Goal: Participate in discussion: Engage in conversation with other users on a specific topic

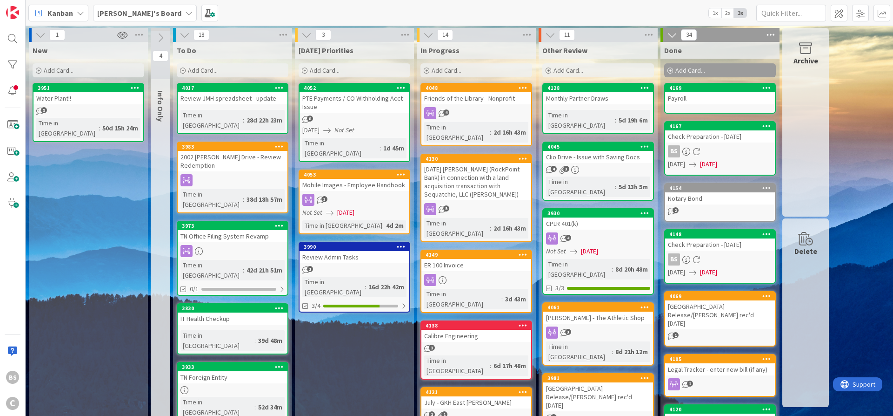
click at [121, 13] on b "[PERSON_NAME]'s Board" at bounding box center [139, 12] width 84 height 9
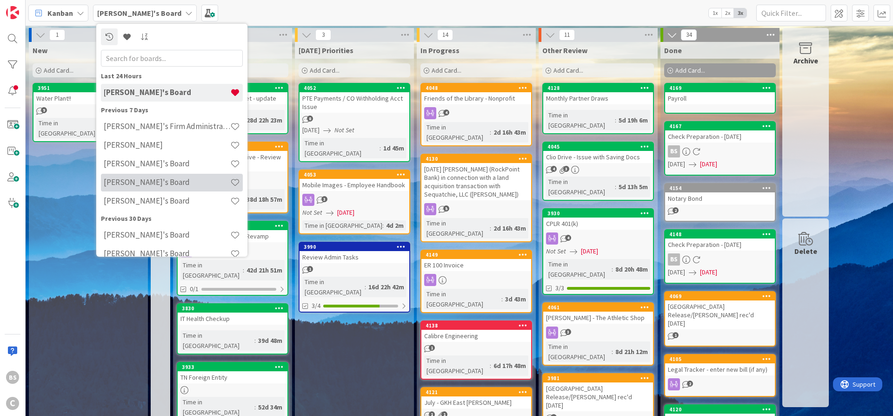
click at [130, 185] on h4 "[PERSON_NAME]'s Board" at bounding box center [167, 181] width 127 height 9
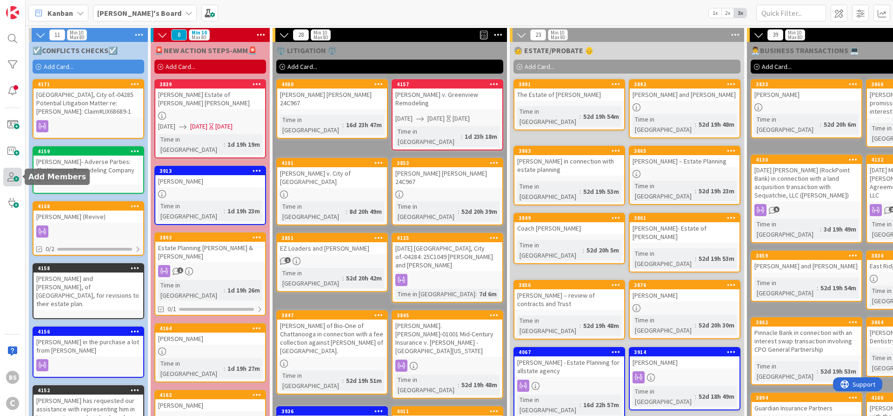
click at [9, 177] on span at bounding box center [12, 177] width 19 height 19
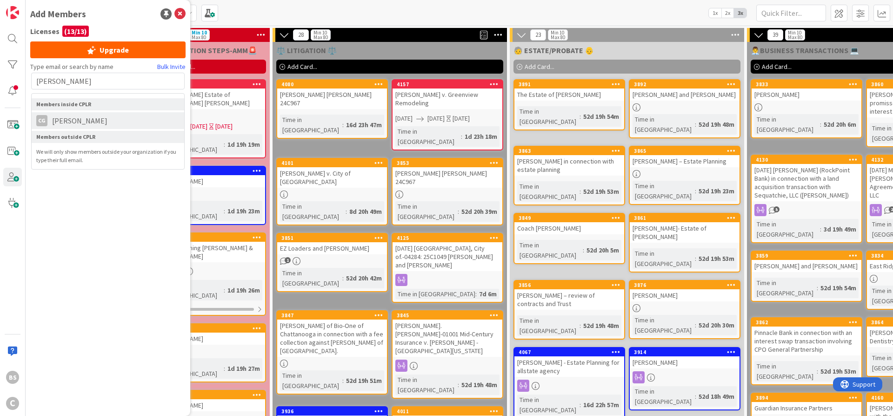
type input "[PERSON_NAME]"
click at [86, 121] on span "[PERSON_NAME]" at bounding box center [79, 120] width 65 height 11
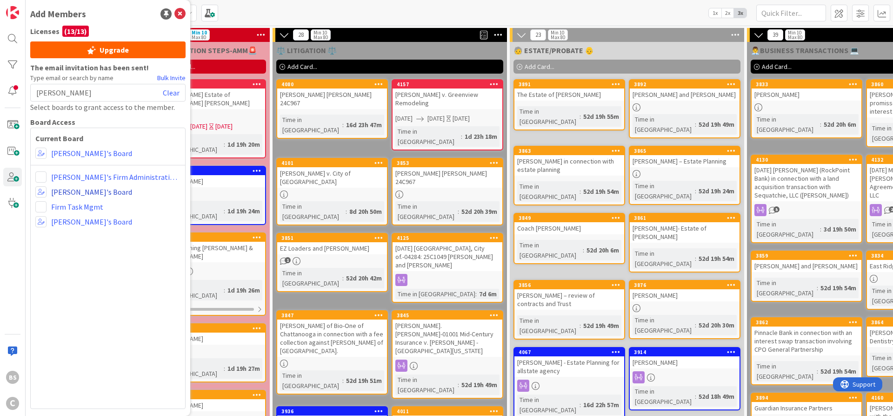
click at [64, 189] on link "[PERSON_NAME]'s Board" at bounding box center [91, 191] width 81 height 11
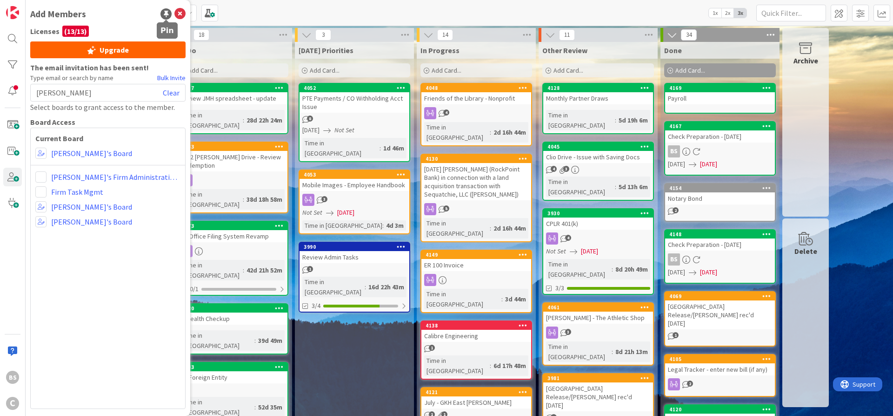
click at [177, 14] on icon at bounding box center [179, 13] width 11 height 11
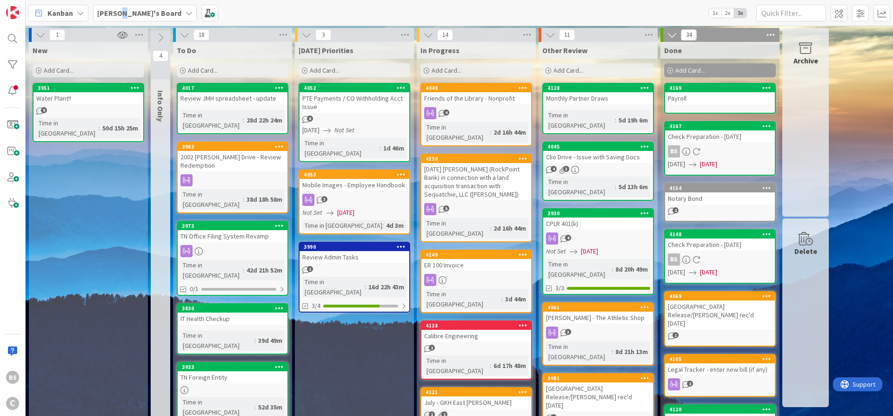
click at [121, 16] on b "[PERSON_NAME]'s Board" at bounding box center [139, 12] width 84 height 9
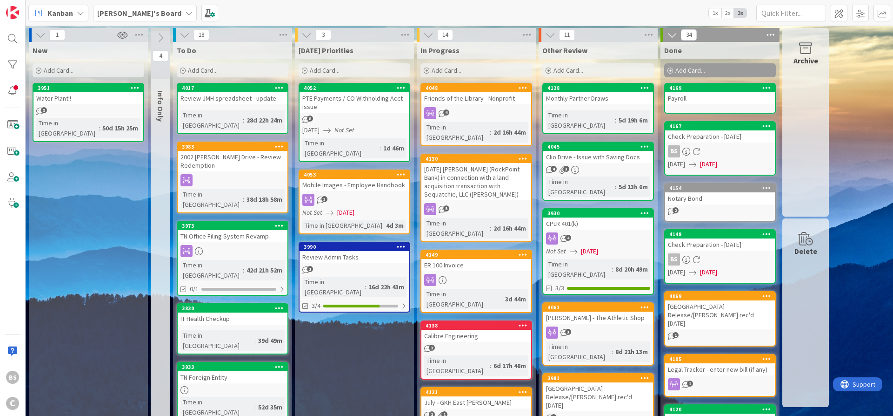
click at [344, 91] on div "4052" at bounding box center [357, 88] width 106 height 7
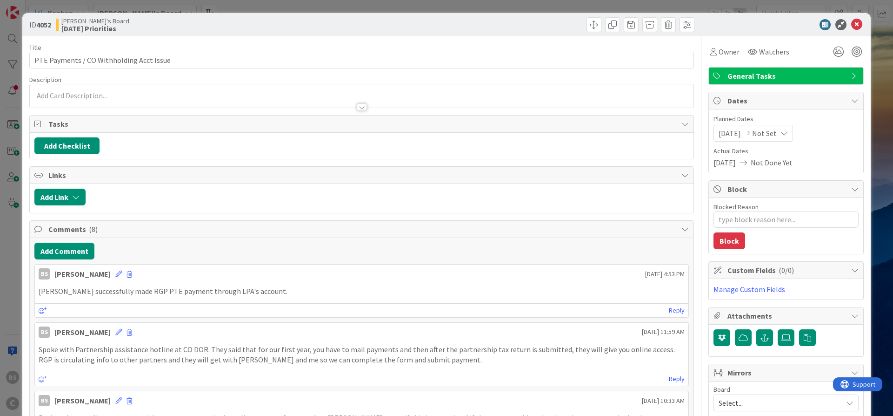
type textarea "x"
click at [67, 248] on button "Add Comment" at bounding box center [64, 250] width 60 height 17
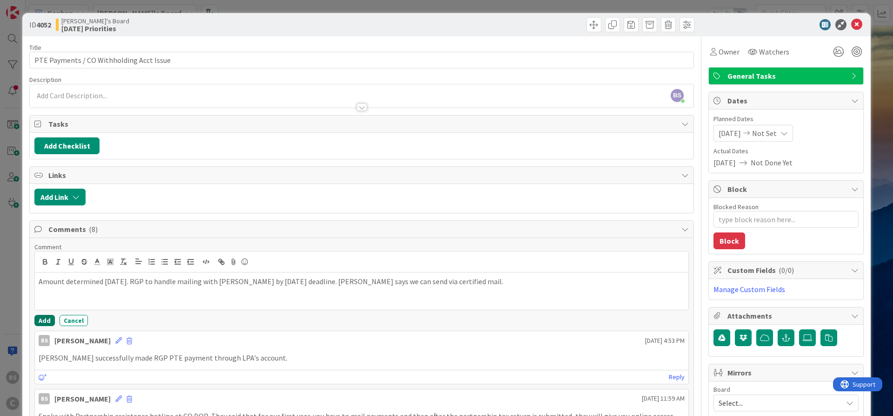
click at [49, 321] on button "Add" at bounding box center [44, 320] width 20 height 11
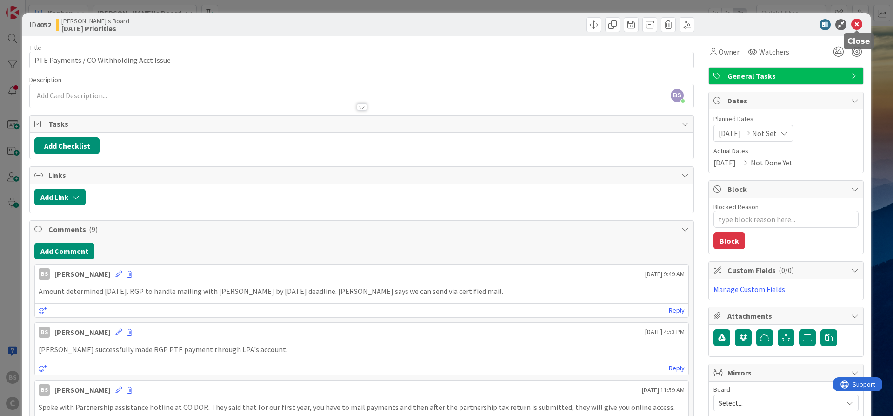
click at [859, 20] on icon at bounding box center [857, 24] width 11 height 11
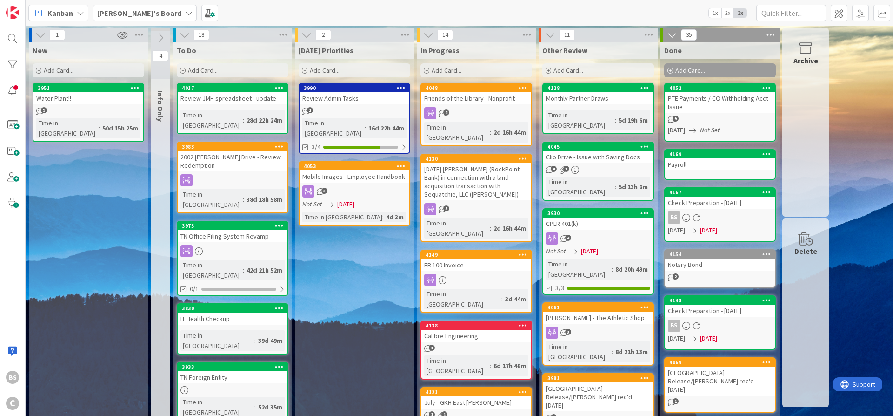
click at [369, 106] on link "3990 Review Admin Tasks 1 Time in Column : 16d 22h 44m 3/4" at bounding box center [355, 118] width 112 height 71
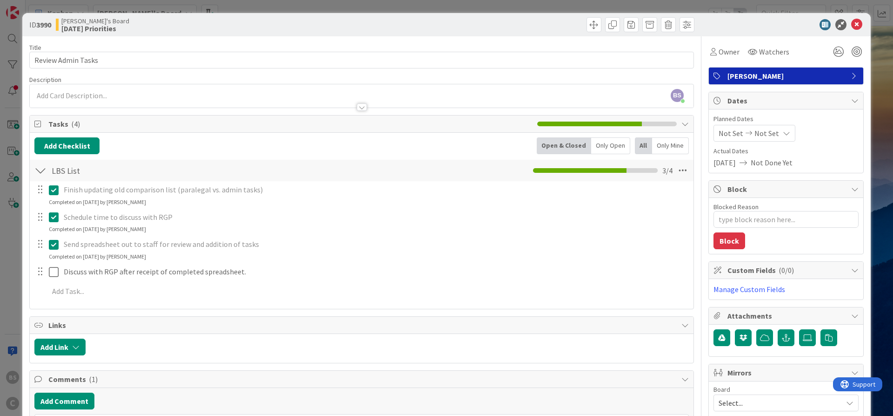
click at [857, 29] on icon at bounding box center [857, 24] width 11 height 11
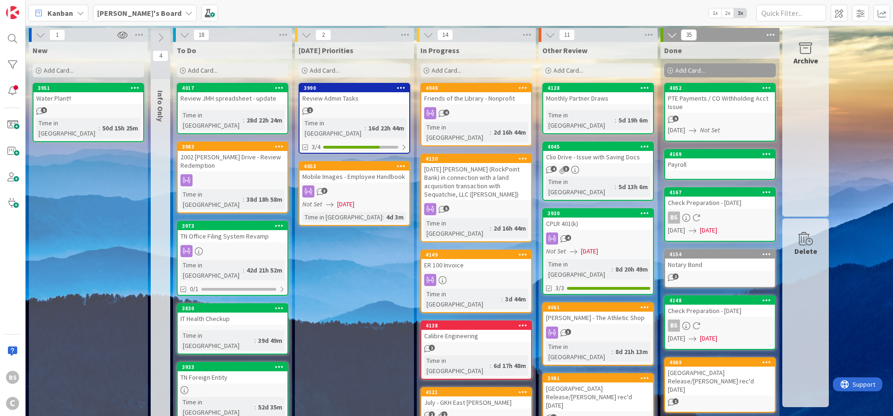
click at [121, 9] on b "[PERSON_NAME]'s Board" at bounding box center [139, 12] width 84 height 9
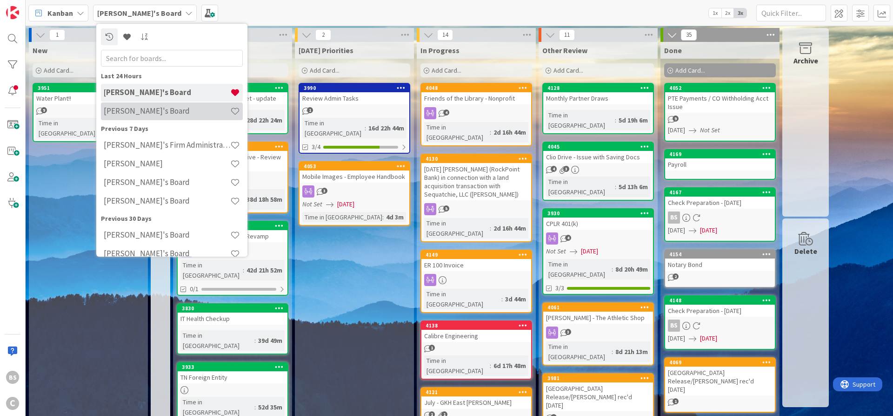
click at [124, 111] on h4 "[PERSON_NAME]'s Board" at bounding box center [167, 110] width 127 height 9
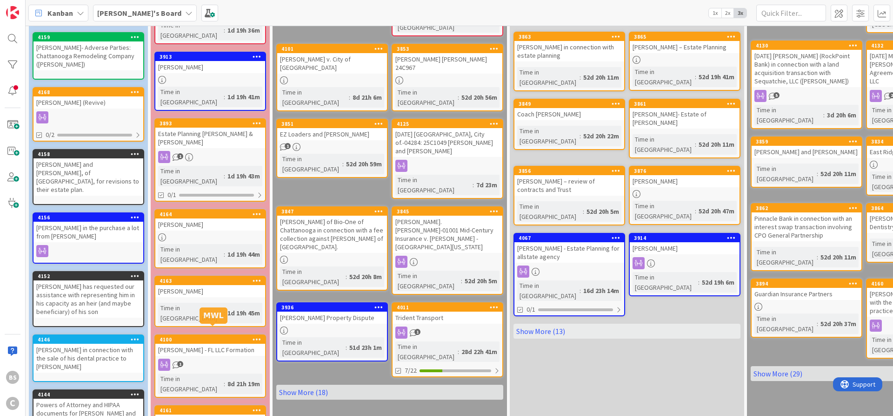
scroll to position [168, 0]
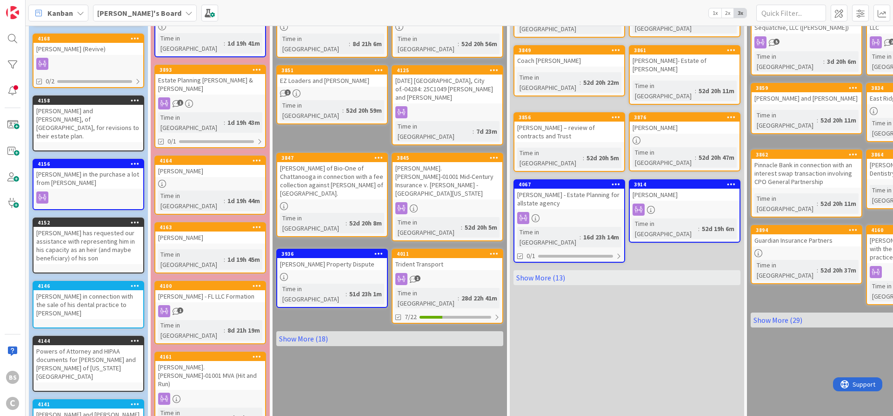
click at [126, 10] on b "[PERSON_NAME]'s Board" at bounding box center [139, 12] width 84 height 9
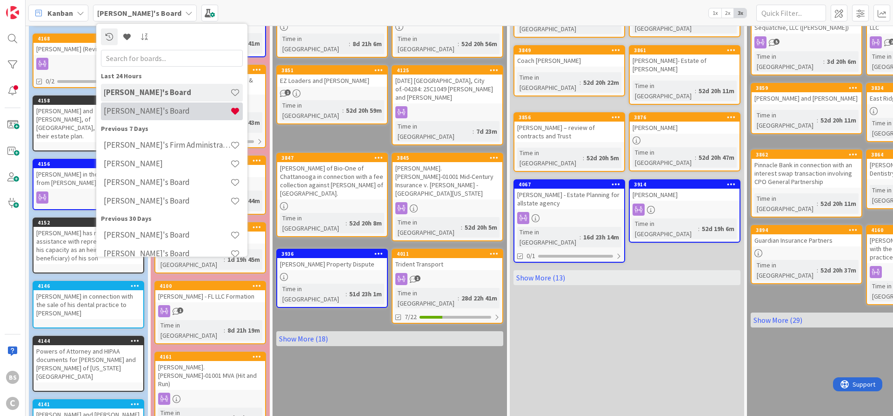
click at [137, 108] on h4 "[PERSON_NAME]'s Board" at bounding box center [167, 110] width 127 height 9
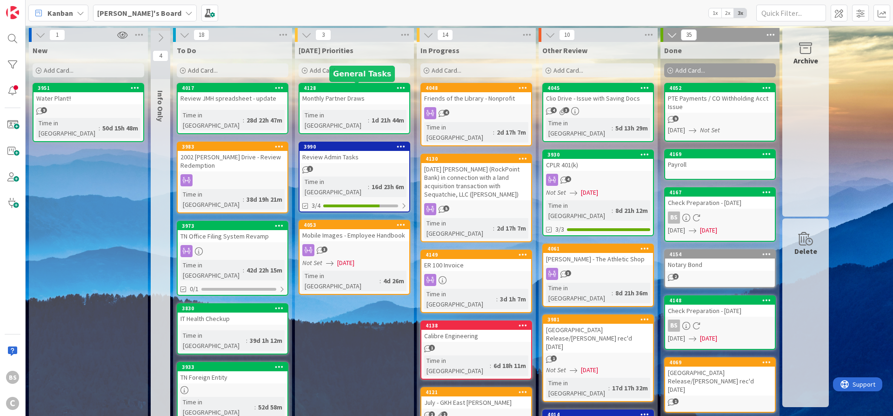
click at [345, 88] on div "4128" at bounding box center [357, 88] width 106 height 7
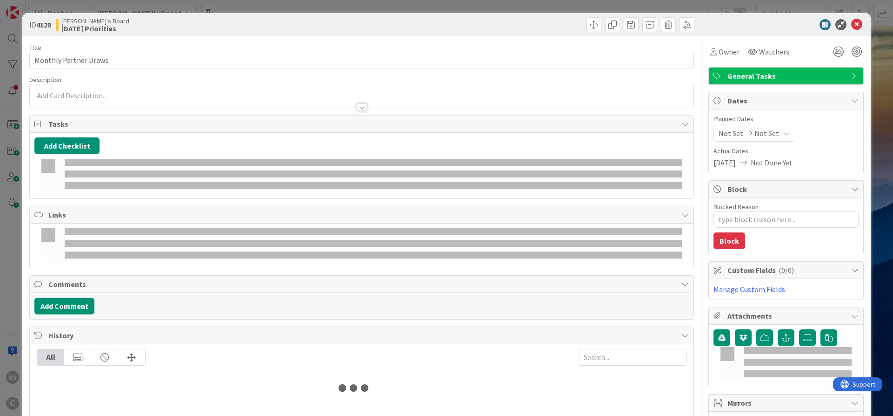
type textarea "x"
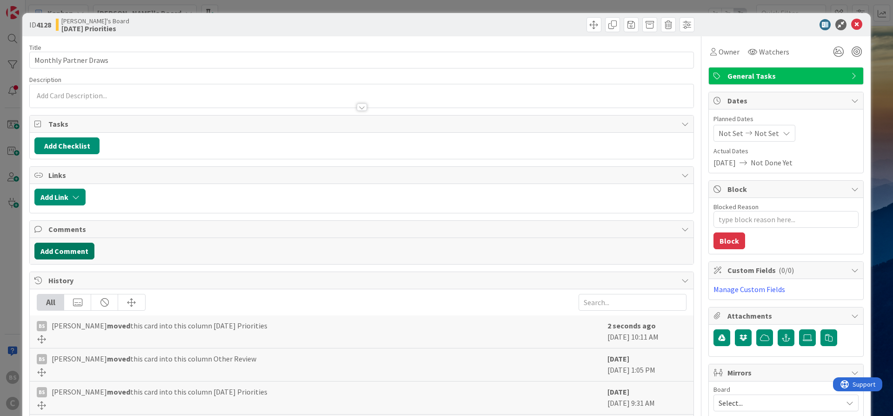
click at [74, 249] on button "Add Comment" at bounding box center [64, 250] width 60 height 17
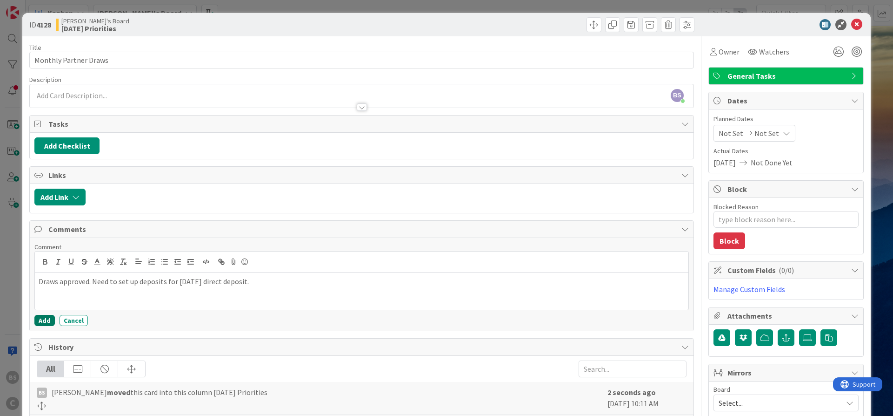
click at [46, 320] on button "Add" at bounding box center [44, 320] width 20 height 11
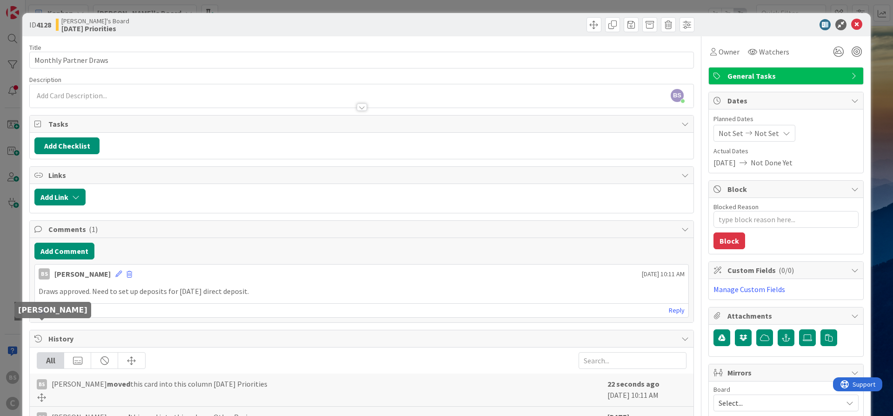
type textarea "x"
click at [859, 23] on icon at bounding box center [857, 24] width 11 height 11
